Goal: Transaction & Acquisition: Purchase product/service

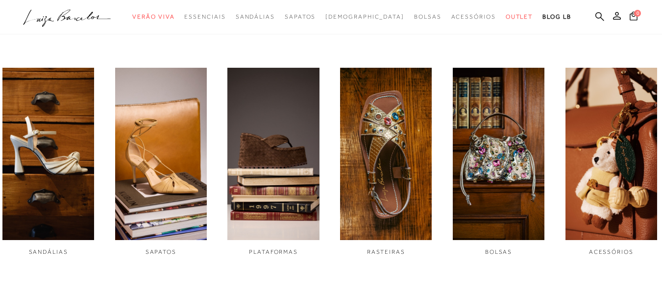
click at [37, 151] on img "1 / 6" at bounding box center [48, 154] width 92 height 172
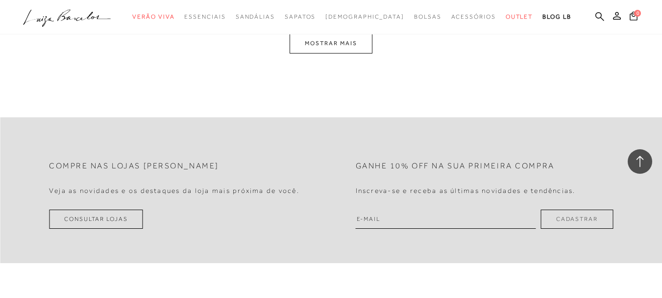
scroll to position [1963, 0]
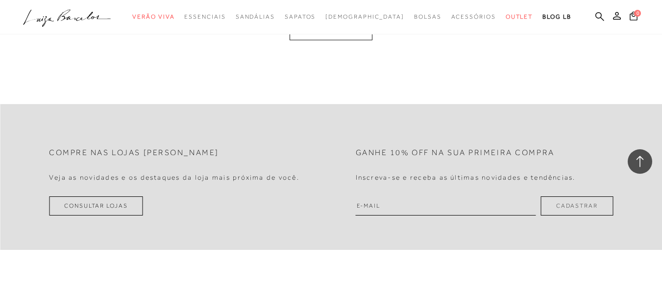
click at [350, 34] on button "MOSTRAR MAIS" at bounding box center [331, 30] width 82 height 19
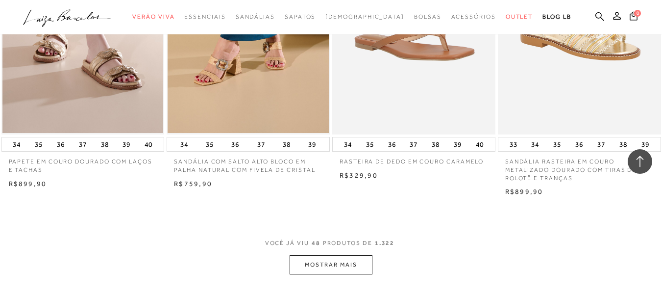
scroll to position [3666, 0]
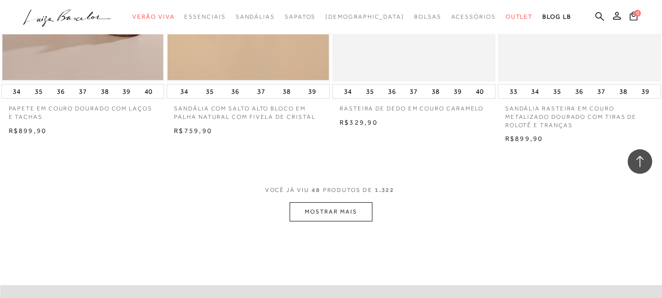
click at [355, 204] on button "MOSTRAR MAIS" at bounding box center [331, 211] width 82 height 19
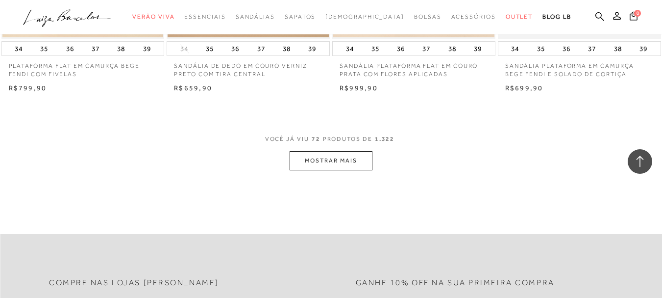
scroll to position [5617, 0]
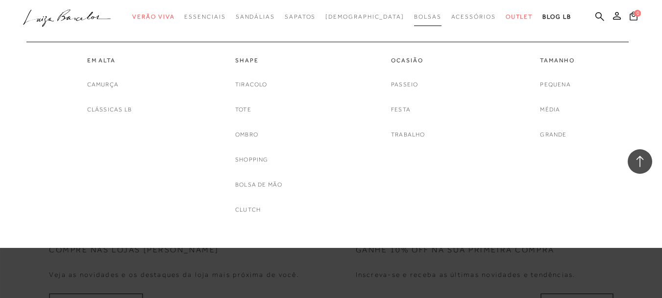
click at [414, 17] on span "Bolsas" at bounding box center [427, 16] width 27 height 7
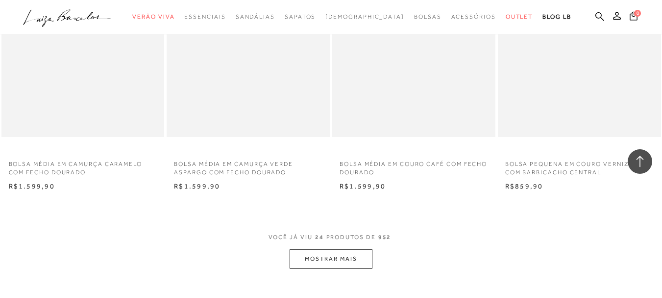
scroll to position [1733, 0]
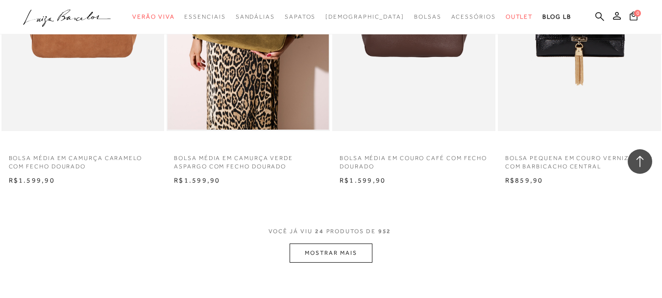
click at [322, 253] on button "MOSTRAR MAIS" at bounding box center [331, 252] width 82 height 19
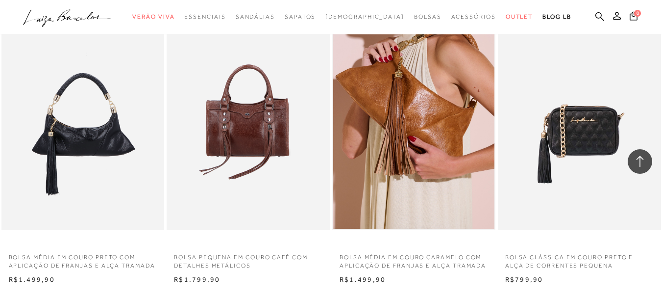
scroll to position [3511, 0]
